Goal: Task Accomplishment & Management: Manage account settings

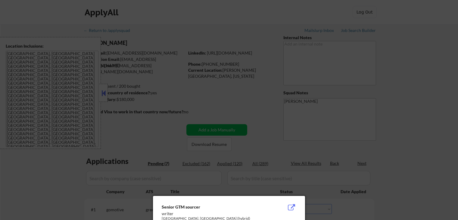
select select ""pending""
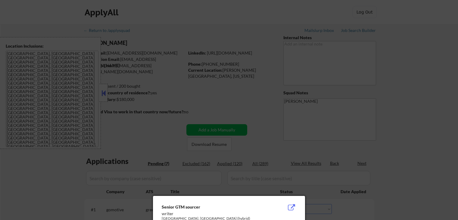
select select ""pending""
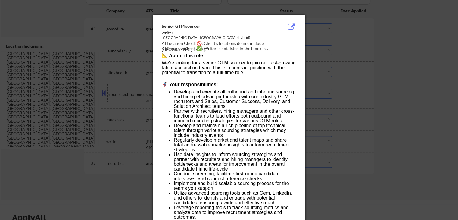
click at [381, 68] on div at bounding box center [229, 110] width 458 height 220
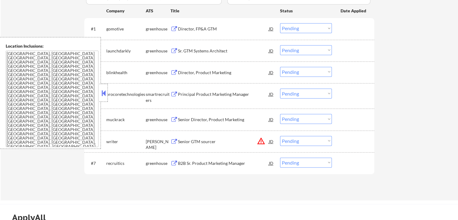
click at [316, 137] on select "Choose an option... Pending Applied Excluded (Questions) Excluded (Expired) Exc…" at bounding box center [306, 141] width 52 height 10
click at [280, 136] on select "Choose an option... Pending Applied Excluded (Questions) Excluded (Expired) Exc…" at bounding box center [306, 141] width 52 height 10
select select ""pending""
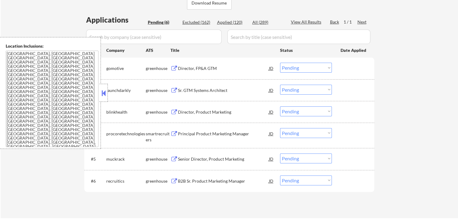
scroll to position [151, 0]
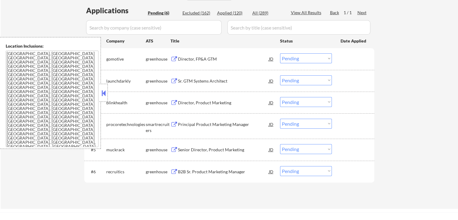
click at [172, 59] on button at bounding box center [175, 59] width 8 height 6
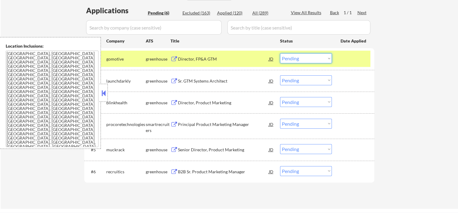
drag, startPoint x: 307, startPoint y: 57, endPoint x: 307, endPoint y: 63, distance: 5.7
click at [307, 58] on select "Choose an option... Pending Applied Excluded (Questions) Excluded (Expired) Exc…" at bounding box center [306, 58] width 52 height 10
click at [280, 53] on select "Choose an option... Pending Applied Excluded (Questions) Excluded (Expired) Exc…" at bounding box center [306, 58] width 52 height 10
click at [171, 80] on button at bounding box center [175, 81] width 8 height 6
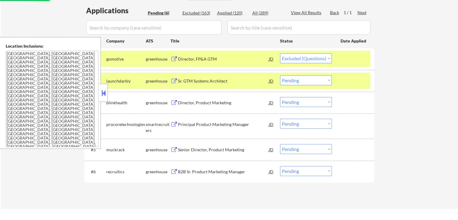
select select ""pending""
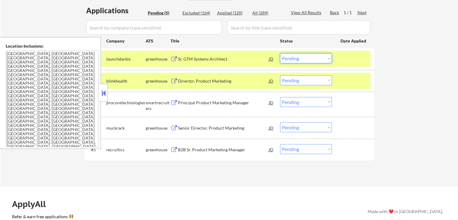
click at [296, 60] on select "Choose an option... Pending Applied Excluded (Questions) Excluded (Expired) Exc…" at bounding box center [306, 58] width 52 height 10
click at [280, 53] on select "Choose an option... Pending Applied Excluded (Questions) Excluded (Expired) Exc…" at bounding box center [306, 58] width 52 height 10
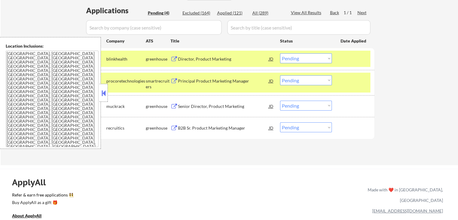
click at [217, 159] on div "← Return to /applysquad Mailslurp Inbox Job Search Builder [PERSON_NAME] User E…" at bounding box center [229, 16] width 301 height 287
click at [175, 58] on button at bounding box center [175, 59] width 8 height 6
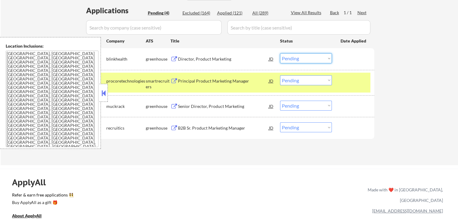
click at [301, 58] on select "Choose an option... Pending Applied Excluded (Questions) Excluded (Expired) Exc…" at bounding box center [306, 58] width 52 height 10
click at [280, 53] on select "Choose an option... Pending Applied Excluded (Questions) Excluded (Expired) Exc…" at bounding box center [306, 58] width 52 height 10
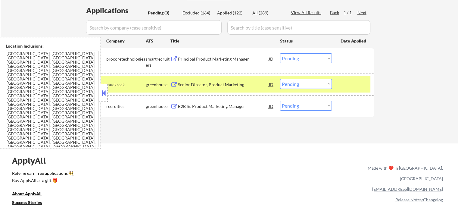
click at [172, 59] on button at bounding box center [175, 59] width 8 height 6
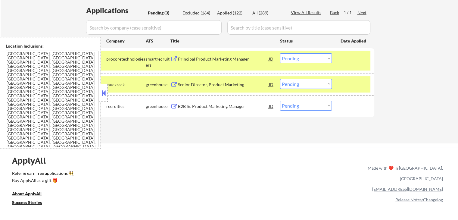
drag, startPoint x: 295, startPoint y: 58, endPoint x: 293, endPoint y: 63, distance: 5.0
click at [294, 58] on select "Choose an option... Pending Applied Excluded (Questions) Excluded (Expired) Exc…" at bounding box center [306, 58] width 52 height 10
click at [280, 53] on select "Choose an option... Pending Applied Excluded (Questions) Excluded (Expired) Exc…" at bounding box center [306, 58] width 52 height 10
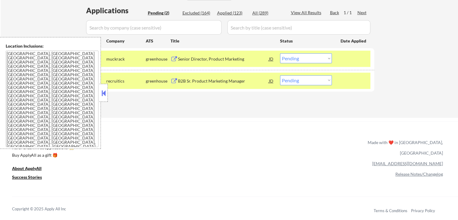
click at [174, 59] on button at bounding box center [175, 59] width 8 height 6
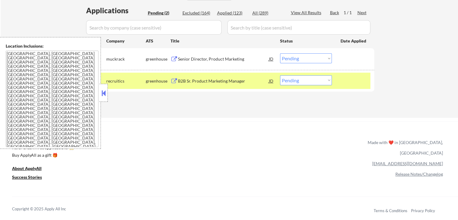
click at [315, 60] on select "Choose an option... Pending Applied Excluded (Questions) Excluded (Expired) Exc…" at bounding box center [306, 58] width 52 height 10
click at [280, 53] on select "Choose an option... Pending Applied Excluded (Questions) Excluded (Expired) Exc…" at bounding box center [306, 58] width 52 height 10
click at [174, 81] on button at bounding box center [175, 81] width 8 height 6
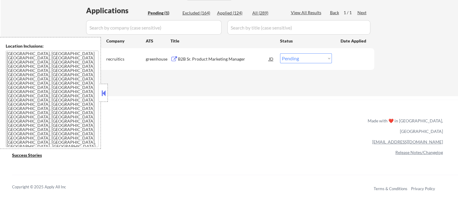
click at [310, 56] on select "Choose an option... Pending Applied Excluded (Questions) Excluded (Expired) Exc…" at bounding box center [306, 58] width 52 height 10
select select ""excluded__other_""
click at [280, 53] on select "Choose an option... Pending Applied Excluded (Questions) Excluded (Expired) Exc…" at bounding box center [306, 58] width 52 height 10
